Goal: Task Accomplishment & Management: Manage account settings

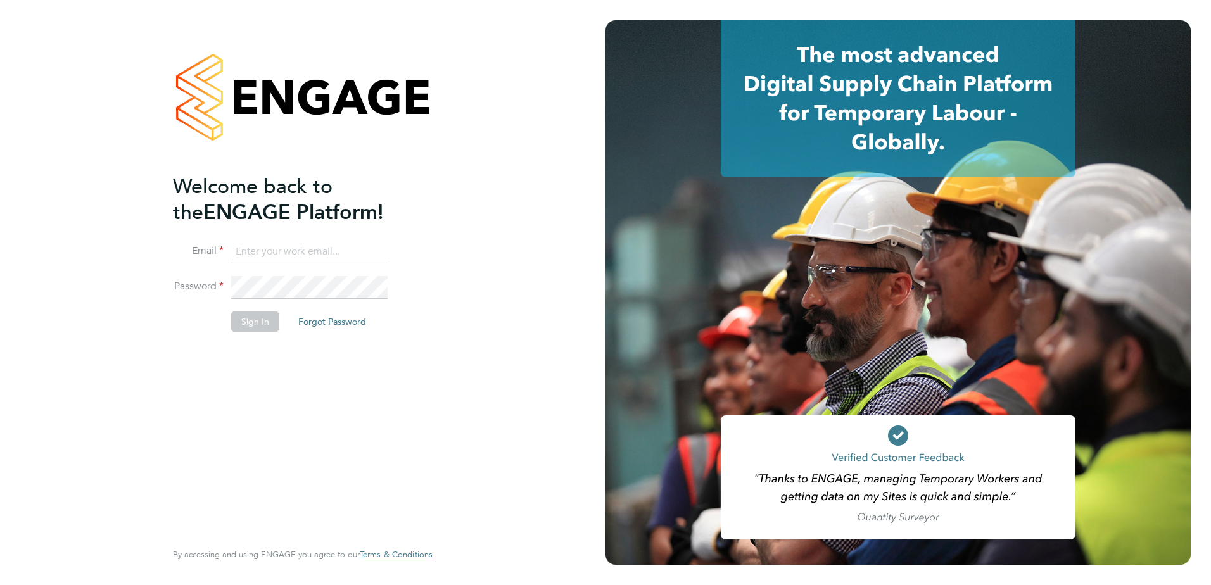
click at [287, 246] on input at bounding box center [309, 252] width 156 height 23
type input "[PERSON_NAME][EMAIL_ADDRESS][DOMAIN_NAME]"
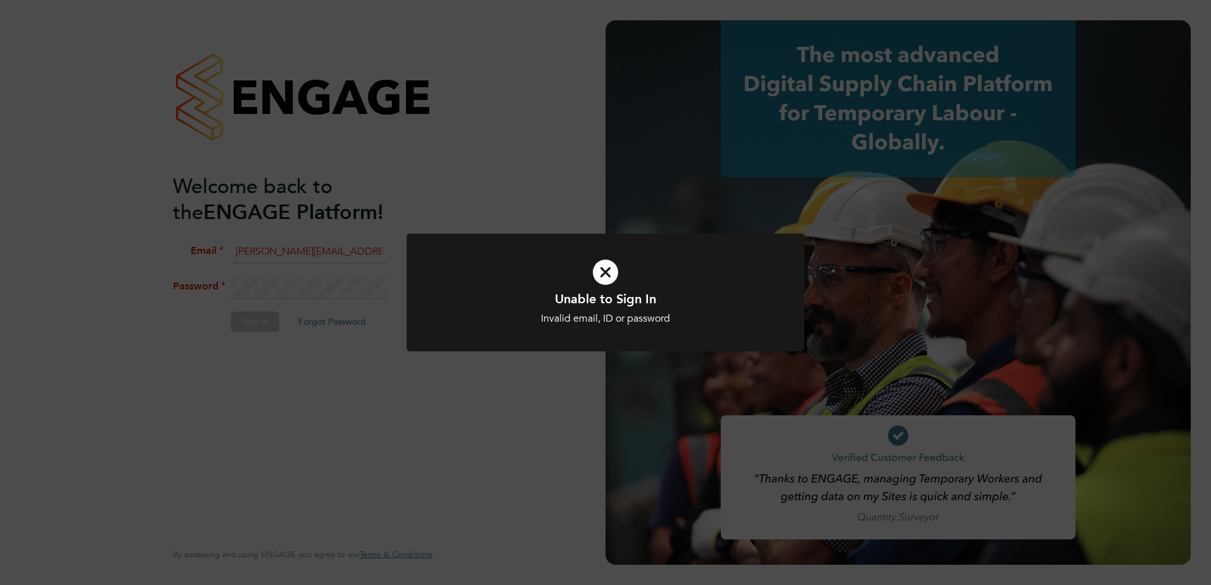
click at [612, 270] on icon at bounding box center [605, 272] width 329 height 49
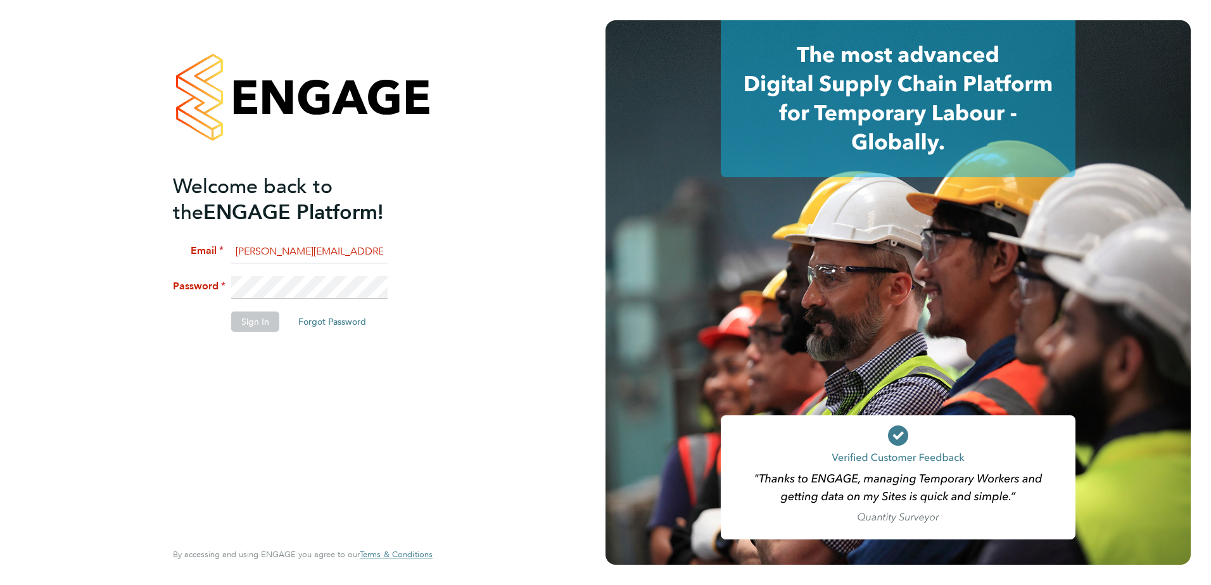
click at [322, 322] on button "Forgot Password" at bounding box center [332, 322] width 88 height 20
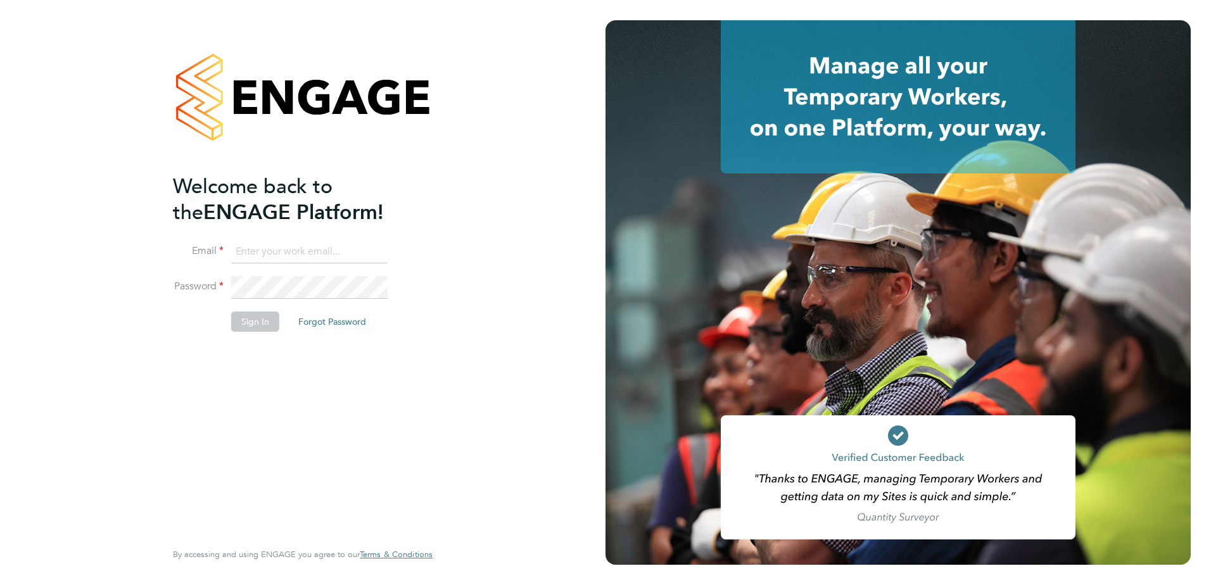
click at [313, 253] on input at bounding box center [309, 252] width 156 height 23
drag, startPoint x: 123, startPoint y: 336, endPoint x: 225, endPoint y: 327, distance: 103.0
click at [126, 331] on div "Welcome back to the ENGAGE Platform! Email Password Sign In Forgot Password Ent…" at bounding box center [302, 292] width 605 height 585
click at [325, 320] on button "Forgot Password" at bounding box center [332, 322] width 88 height 20
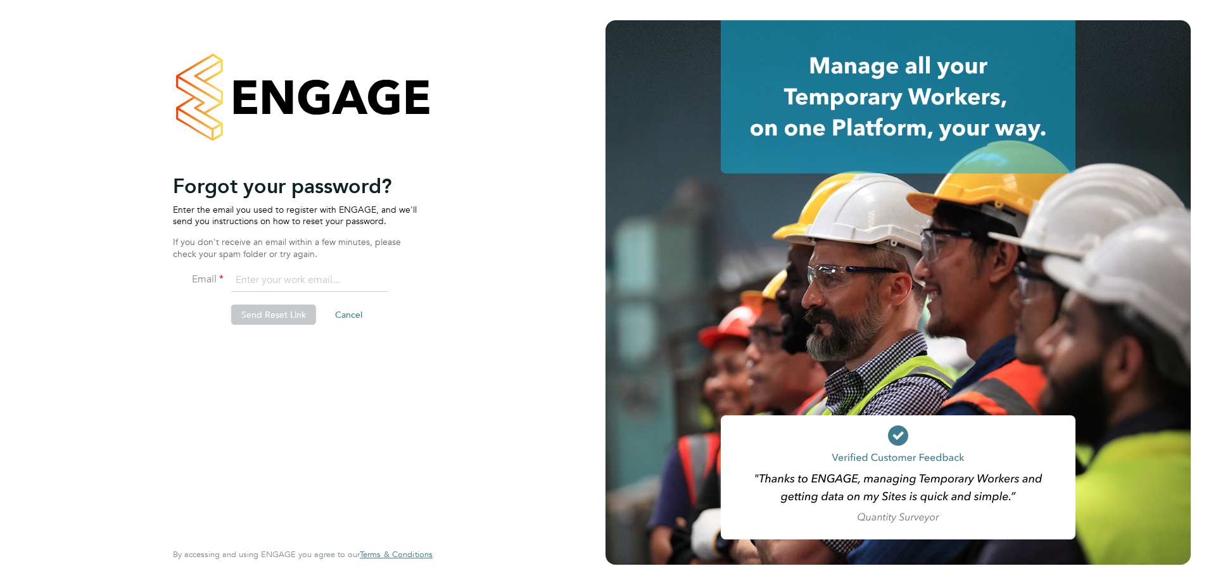
click at [264, 277] on input "email" at bounding box center [309, 280] width 156 height 23
type input "[PERSON_NAME][EMAIL_ADDRESS][DOMAIN_NAME]"
click at [274, 316] on button "Send Reset Link" at bounding box center [273, 315] width 85 height 20
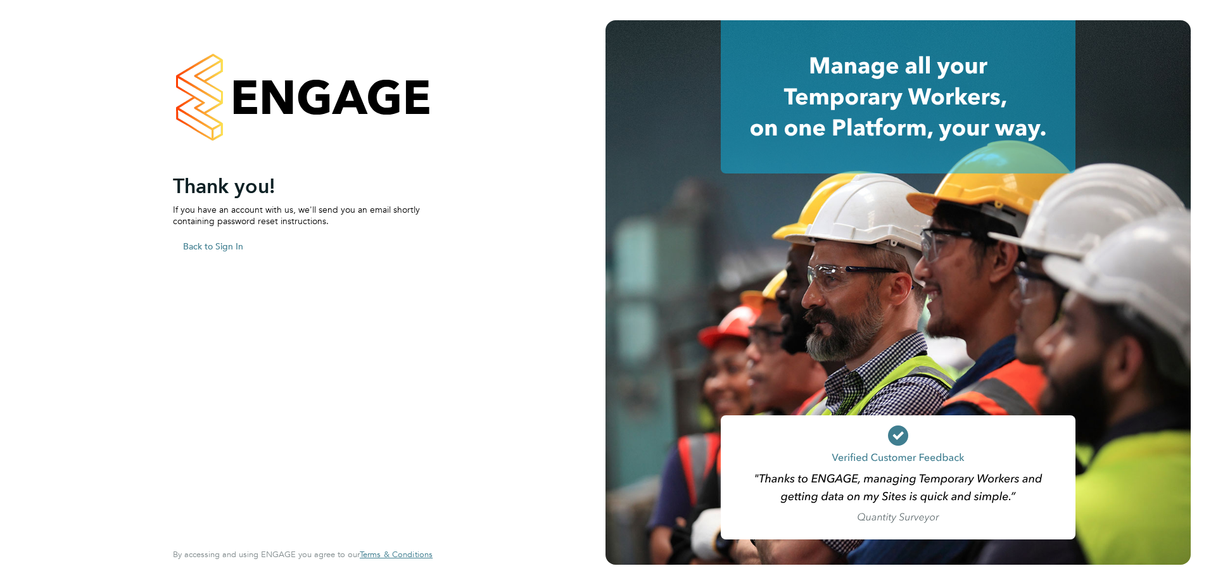
click at [198, 246] on div "Welcome back to the ENGAGE Platform! Email Password Sign In Forgot Password Ent…" at bounding box center [302, 292] width 605 height 585
click at [201, 248] on button "Back to Sign In" at bounding box center [213, 246] width 80 height 20
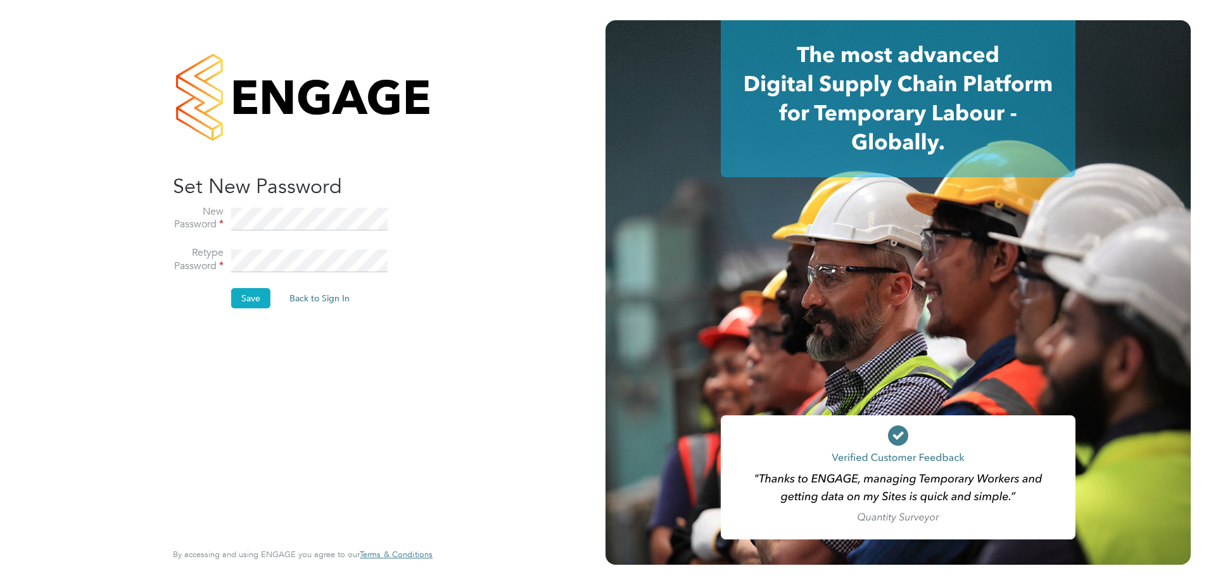
click at [239, 295] on button "Save" at bounding box center [250, 298] width 39 height 20
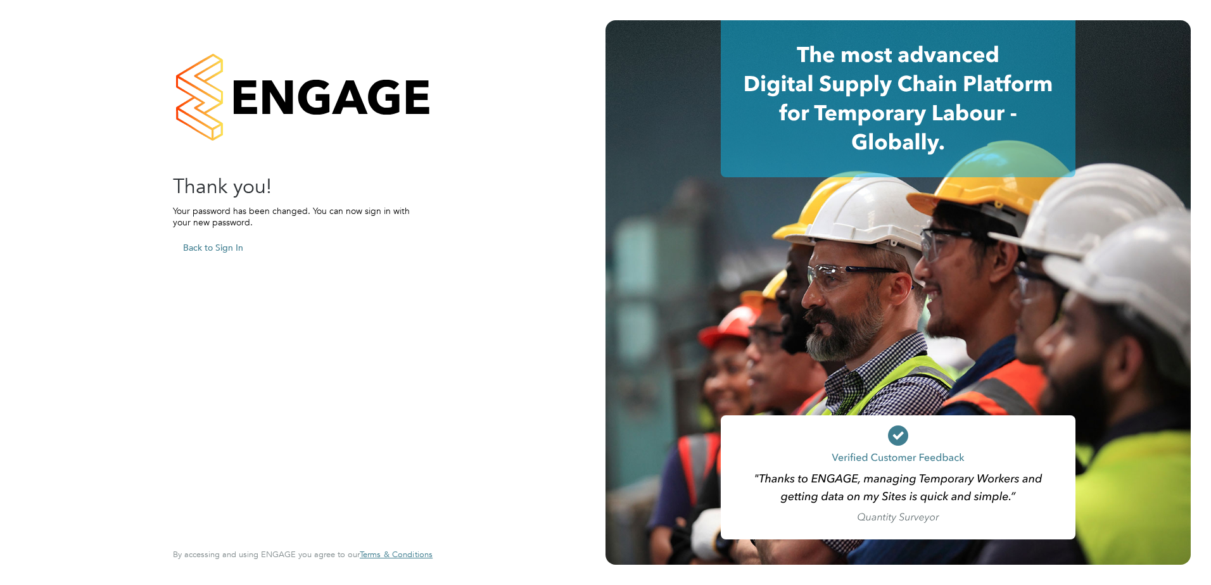
click at [219, 247] on button "Back to Sign In" at bounding box center [213, 248] width 80 height 20
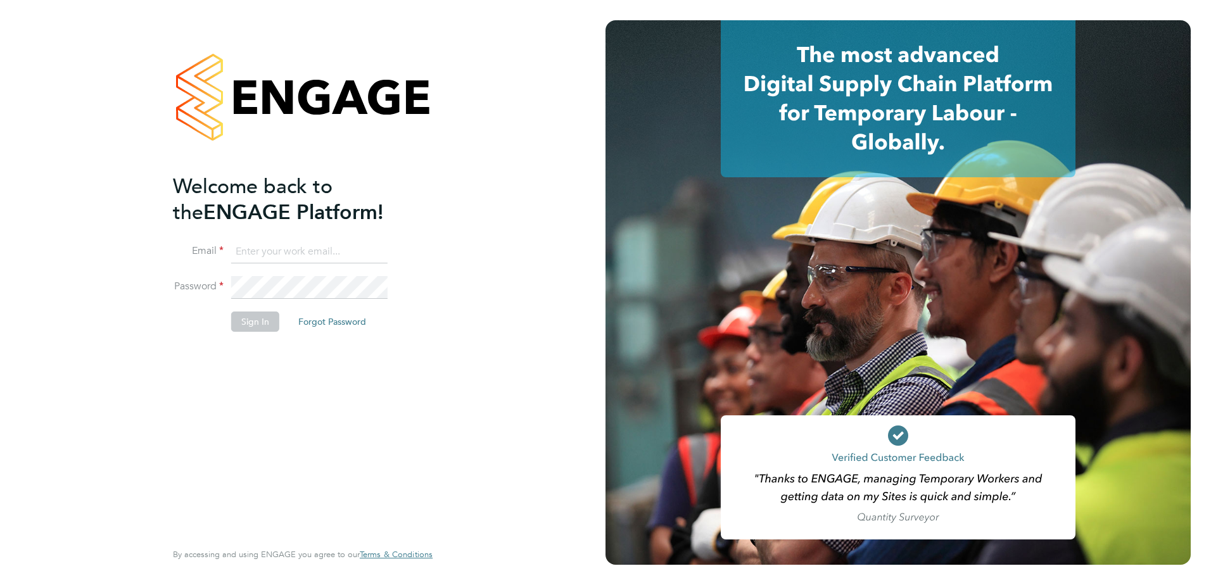
click at [301, 250] on input at bounding box center [309, 252] width 156 height 23
type input "[PERSON_NAME][EMAIL_ADDRESS][DOMAIN_NAME]"
click at [242, 326] on button "Sign In" at bounding box center [255, 322] width 48 height 20
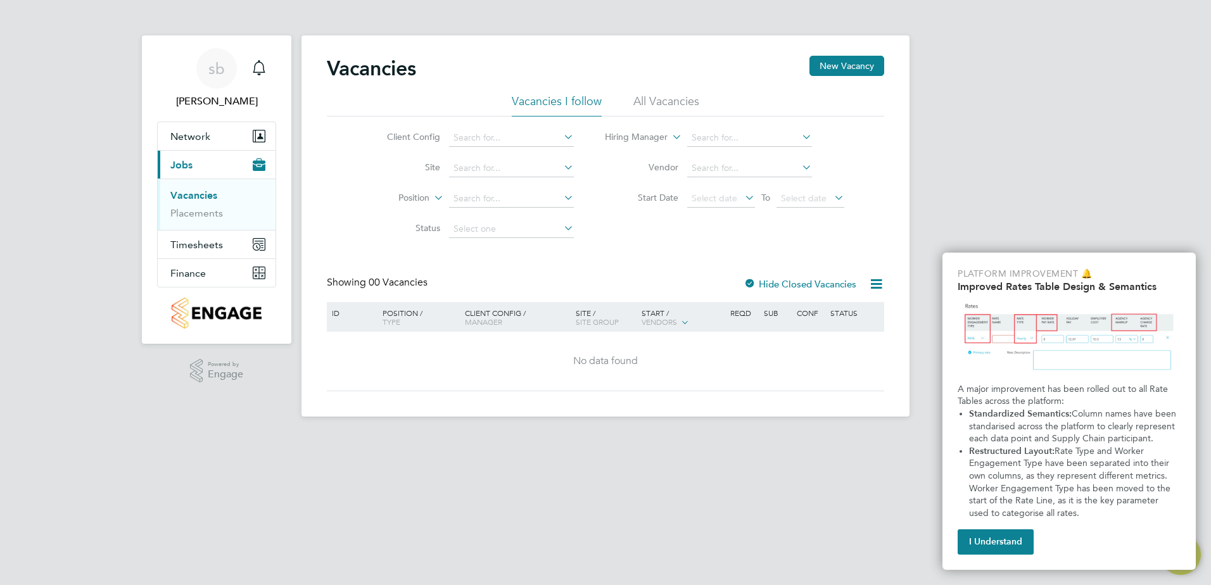
click at [718, 0] on app-barbie "Vacancies New Vacancy Vacancies I follow All Vacancies Client Config Site Posit…" at bounding box center [605, 208] width 608 height 417
click at [202, 266] on button "Finance" at bounding box center [217, 273] width 118 height 28
click at [482, 167] on input at bounding box center [511, 169] width 125 height 18
click at [506, 205] on li "Plo t 18 Aylesbury" at bounding box center [529, 202] width 162 height 17
type input "Plot 18 Aylesbury"
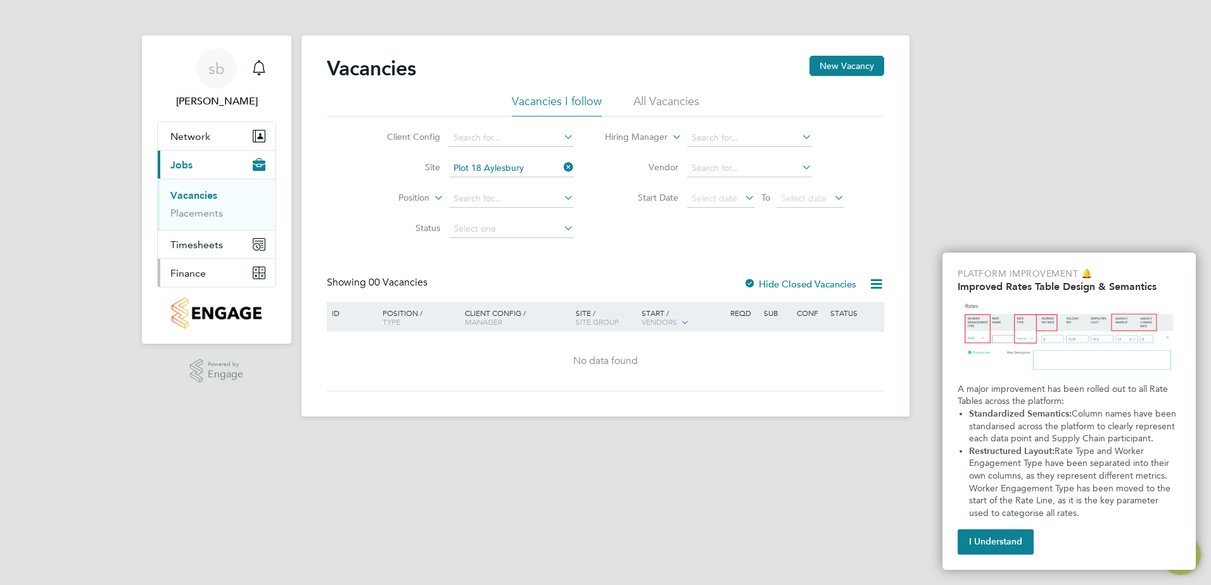
click at [202, 277] on span "Finance" at bounding box center [187, 273] width 35 height 12
click at [205, 258] on link "Invoices & Credit Notes" at bounding box center [209, 258] width 79 height 25
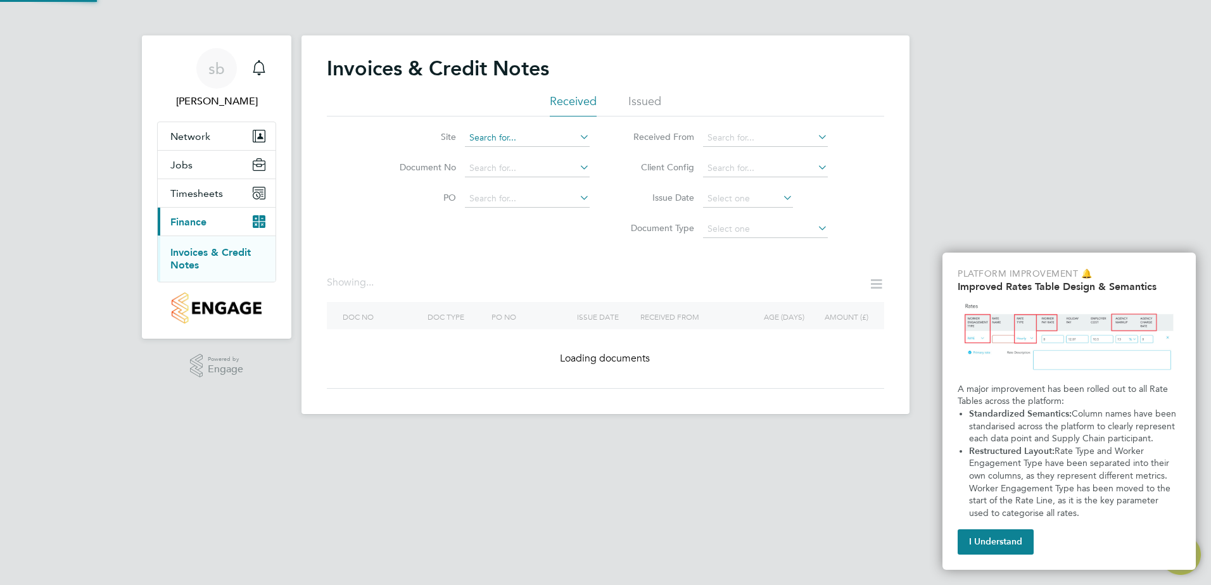
click at [535, 139] on input at bounding box center [527, 138] width 125 height 18
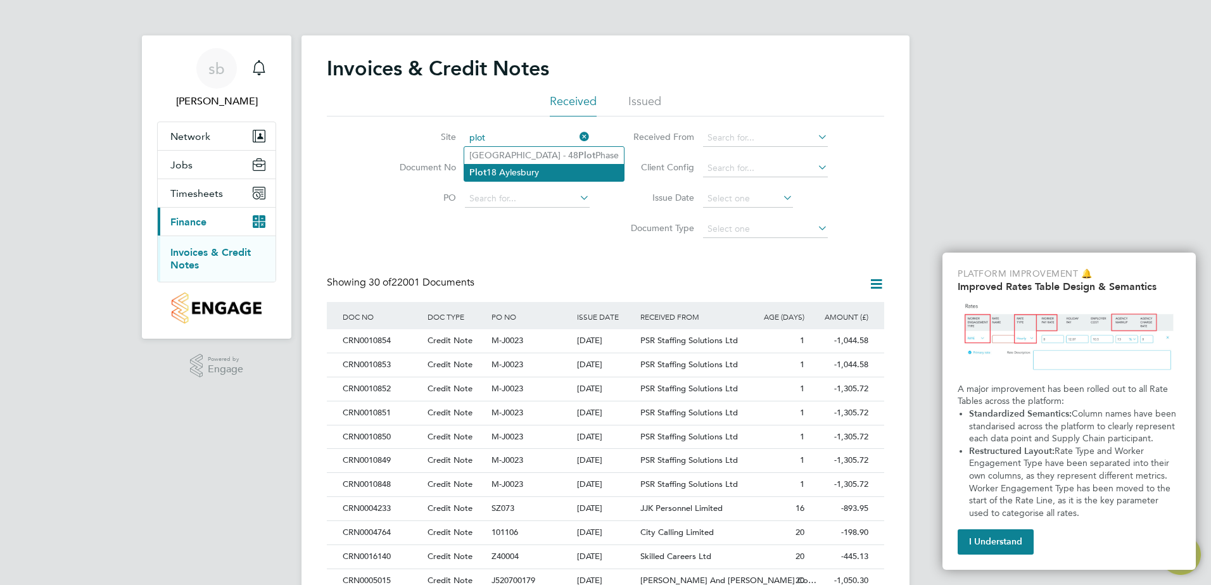
click at [516, 166] on li "Plot 18 Aylesbury" at bounding box center [544, 172] width 160 height 17
type input "Plot 18 Aylesbury"
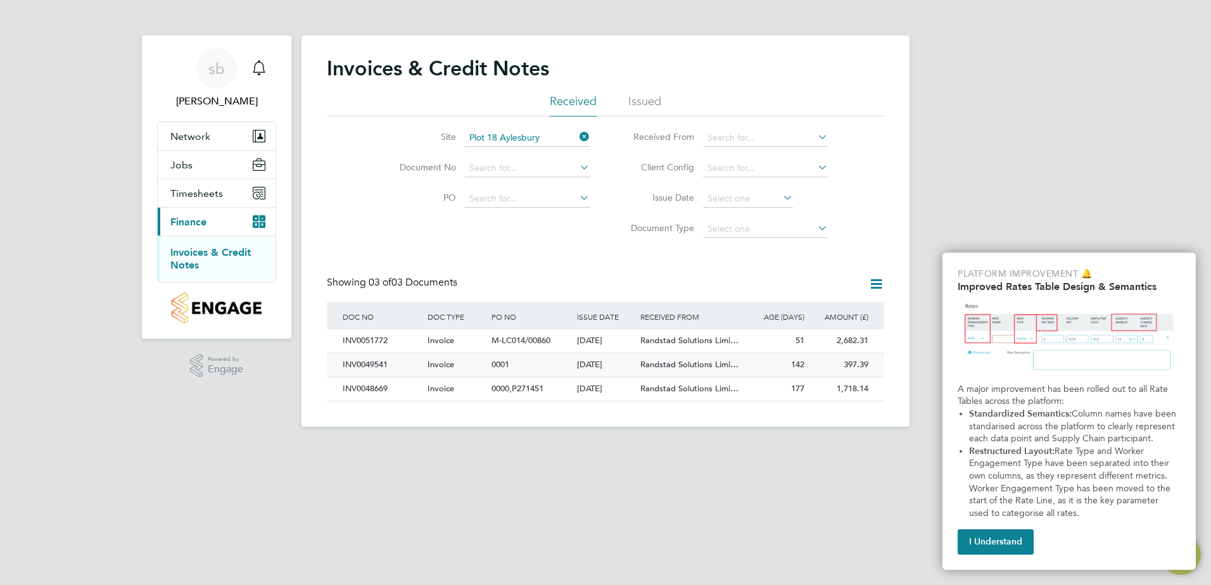
click at [377, 360] on div "INV0049541" at bounding box center [381, 364] width 85 height 23
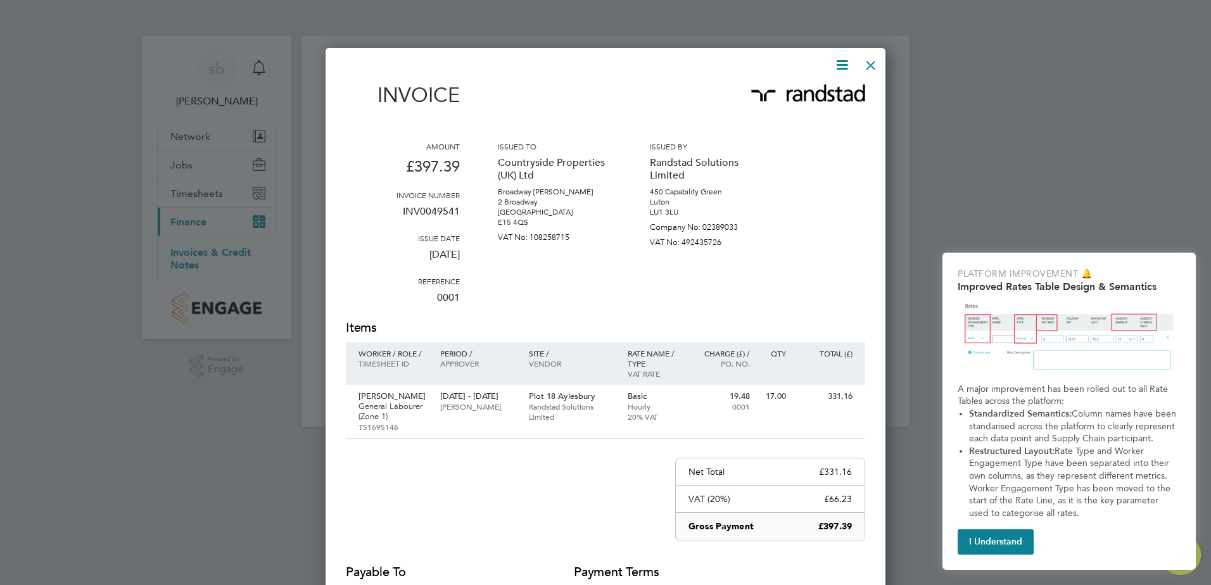
click at [875, 63] on div at bounding box center [870, 62] width 23 height 23
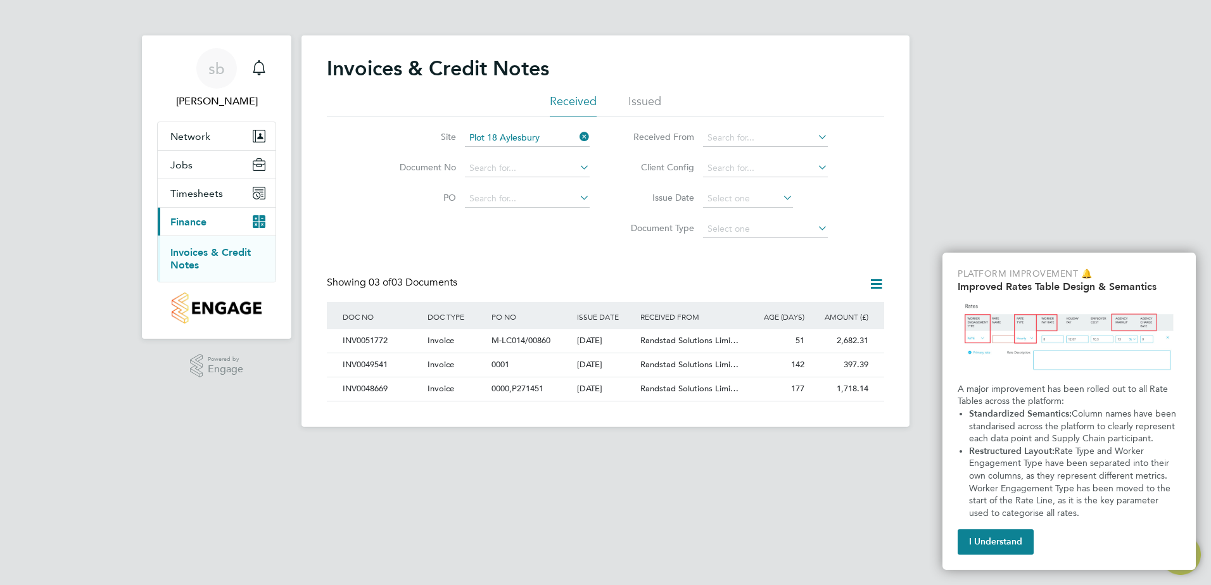
click at [652, 94] on li "Issued" at bounding box center [644, 105] width 33 height 23
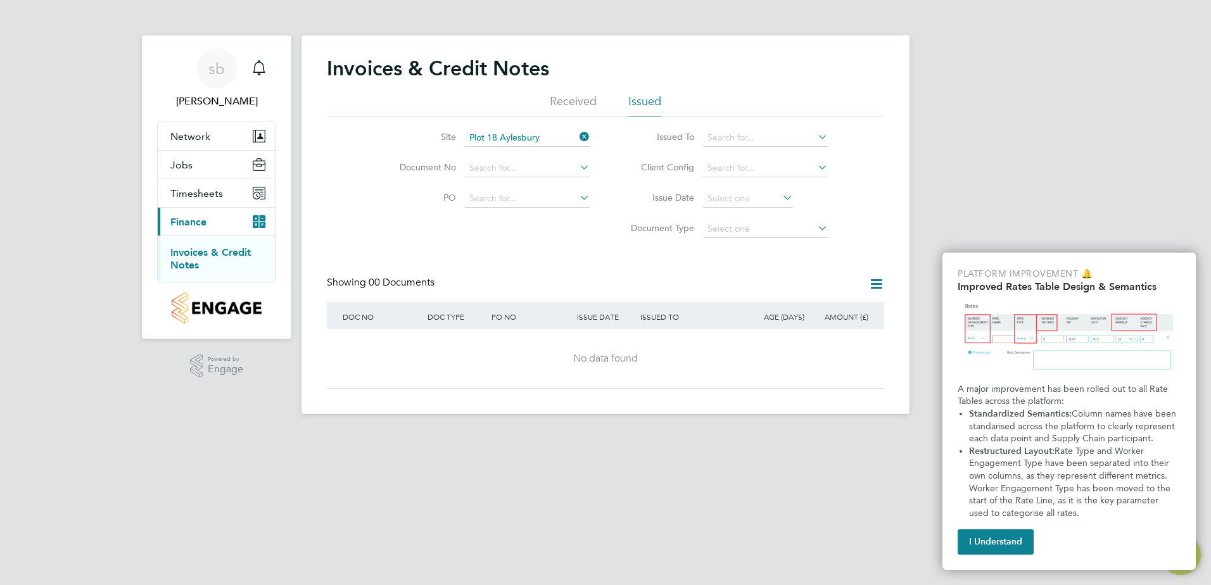
click at [569, 101] on li "Received" at bounding box center [573, 105] width 47 height 23
